Goal: Task Accomplishment & Management: Complete application form

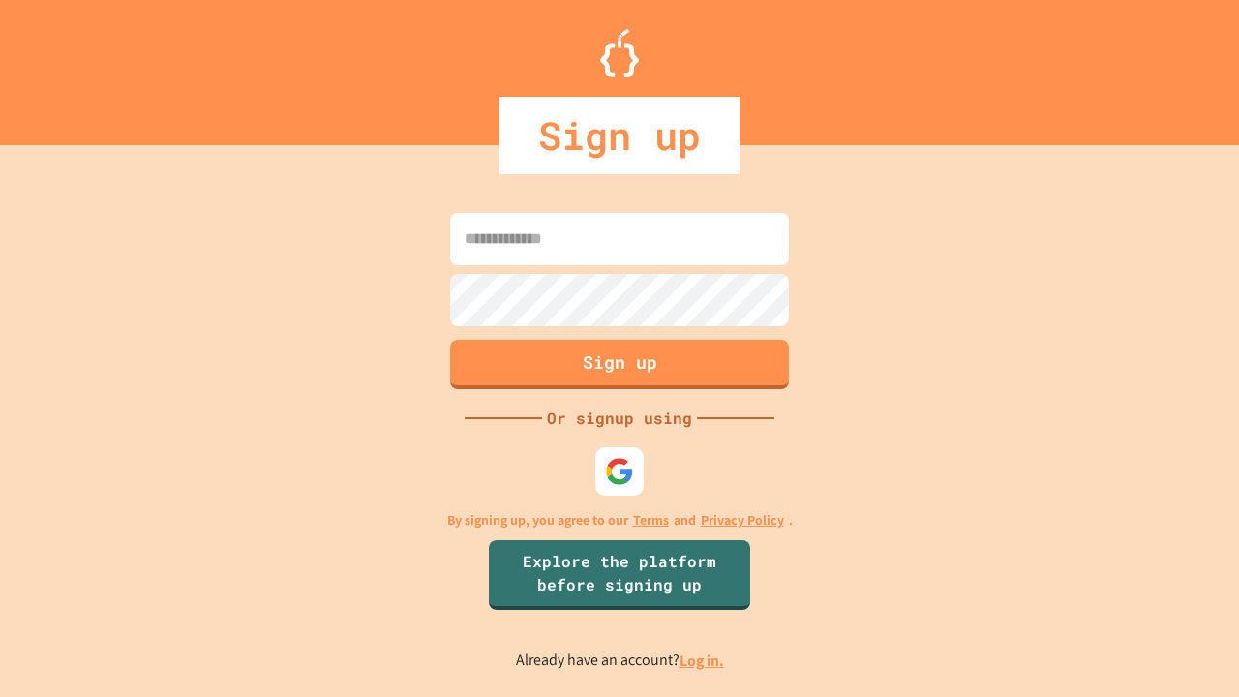
click at [703, 660] on link "Log in." at bounding box center [701, 660] width 45 height 20
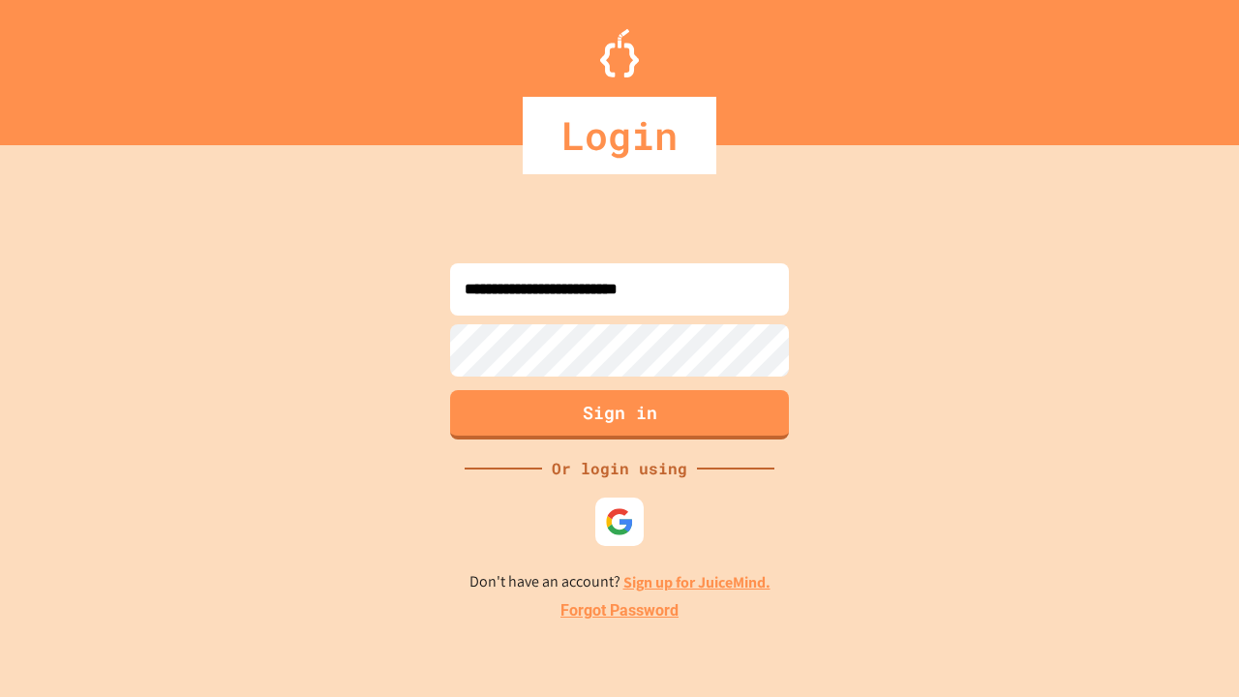
type input "**********"
